Goal: Find specific page/section: Find specific page/section

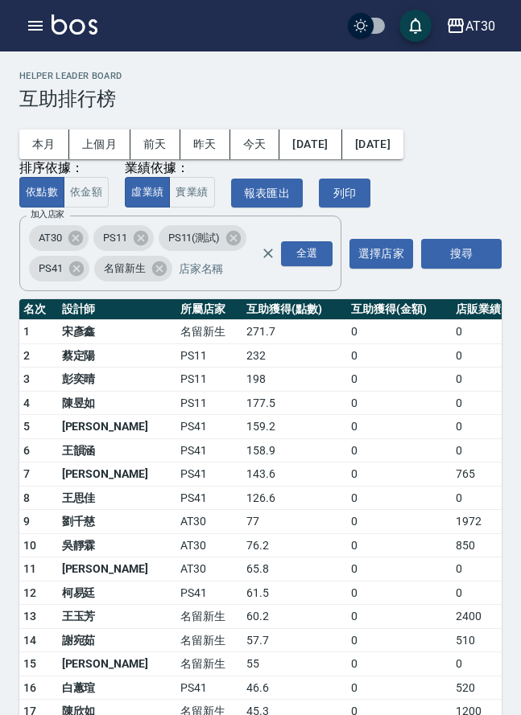
click at [490, 19] on div "AT30" at bounding box center [480, 26] width 30 height 20
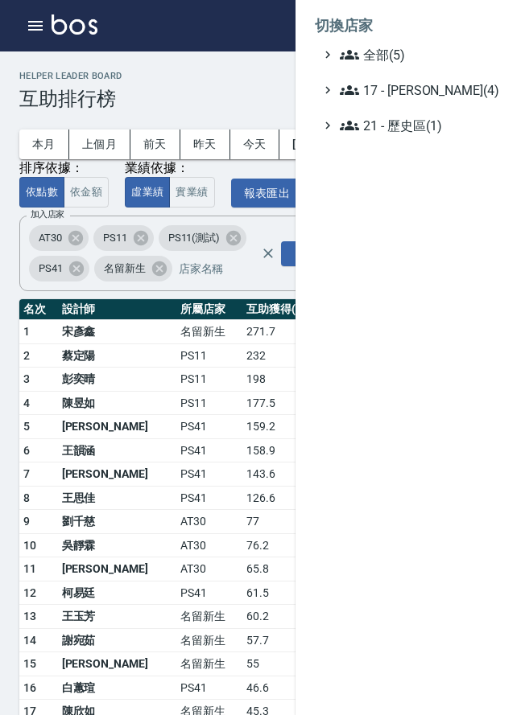
click at [445, 50] on span "全部(5)" at bounding box center [417, 54] width 155 height 19
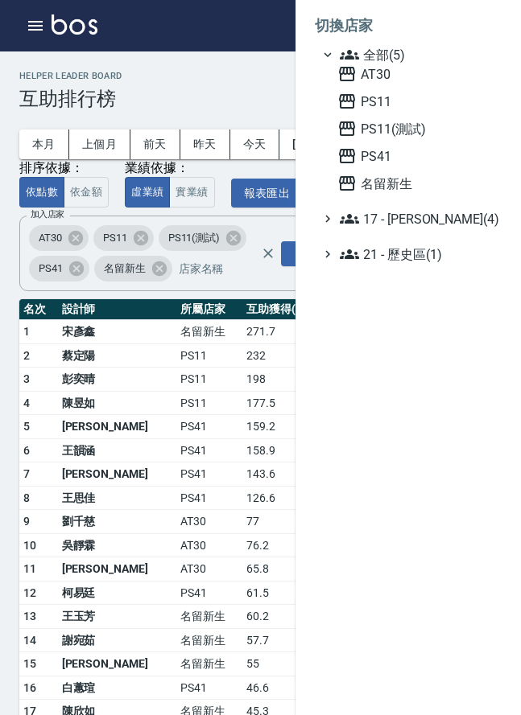
click at [420, 187] on span "名留新生" at bounding box center [416, 183] width 158 height 19
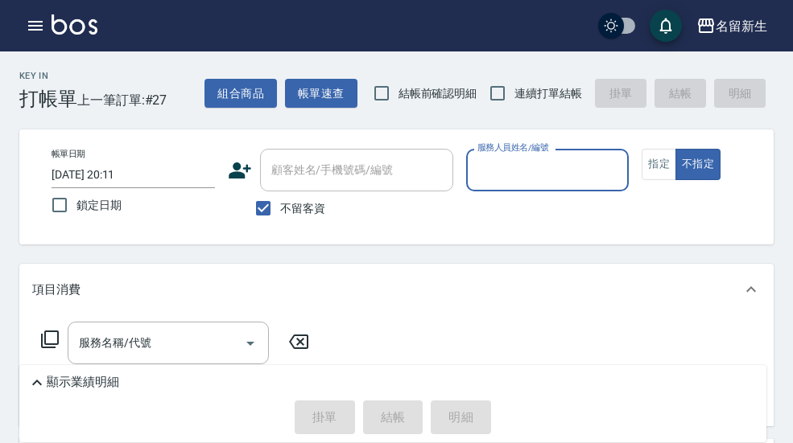
click at [44, 27] on icon "button" at bounding box center [35, 25] width 19 height 19
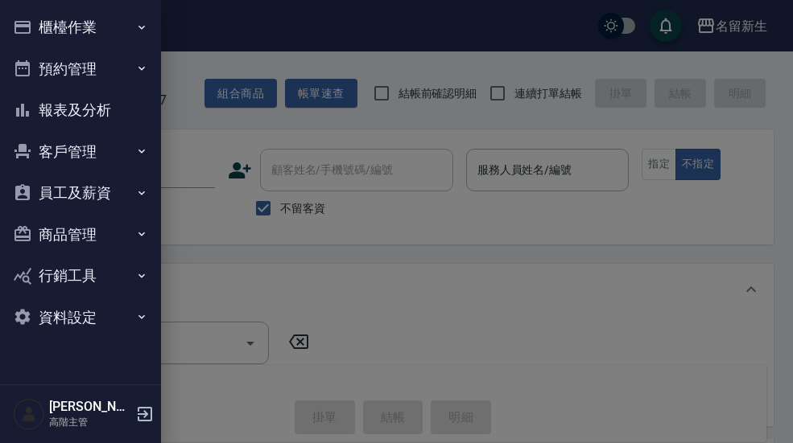
click at [136, 187] on icon "button" at bounding box center [141, 193] width 13 height 13
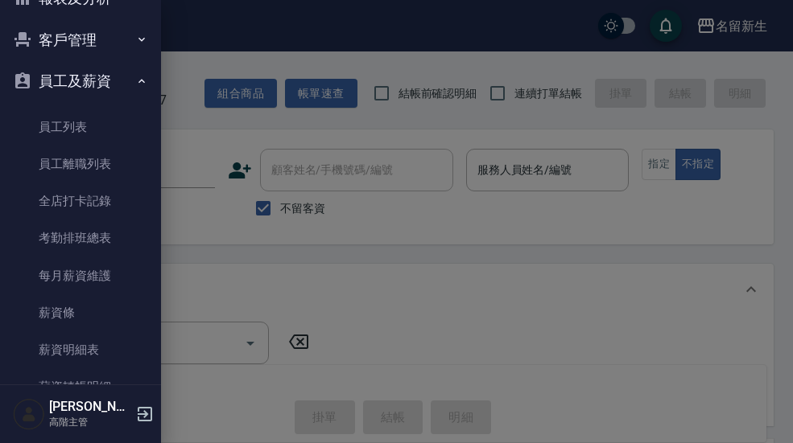
scroll to position [114, 0]
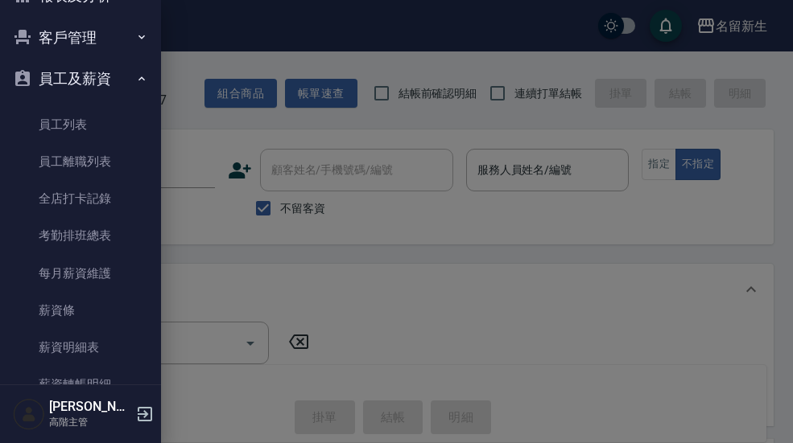
click at [104, 308] on link "薪資條" at bounding box center [80, 310] width 148 height 37
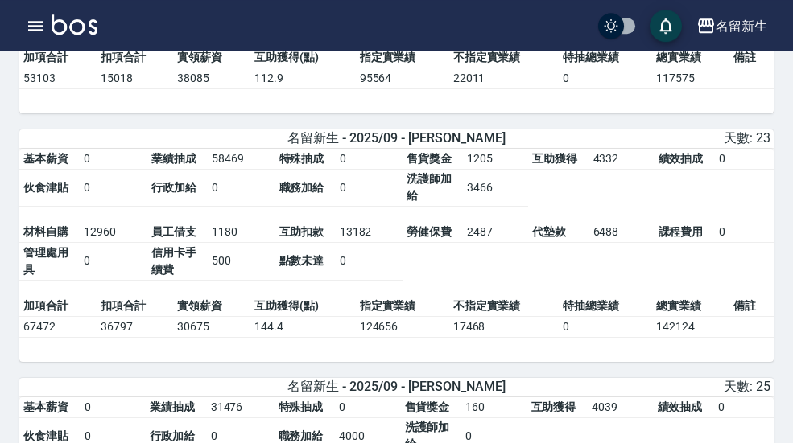
scroll to position [795, 0]
